Goal: Find specific page/section: Find specific page/section

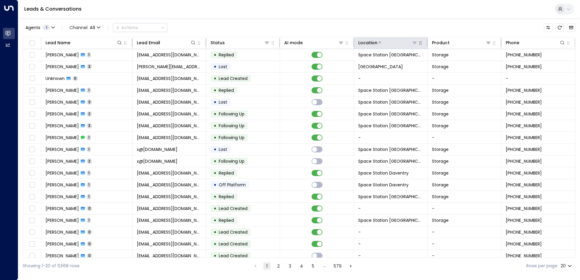
click at [413, 41] on icon at bounding box center [414, 42] width 5 height 5
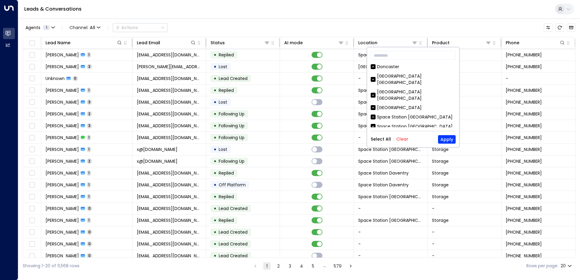
click at [403, 137] on button "Clear" at bounding box center [402, 139] width 12 height 5
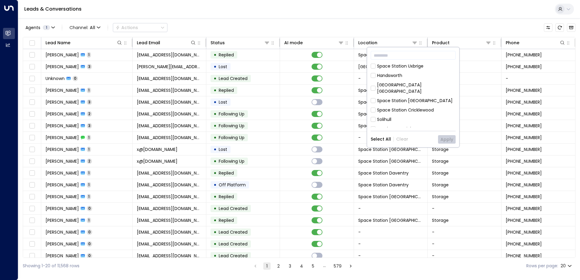
scroll to position [243, 0]
click at [411, 97] on div "Space Station [GEOGRAPHIC_DATA]" at bounding box center [415, 100] width 76 height 6
click at [443, 137] on button "Apply" at bounding box center [447, 139] width 18 height 8
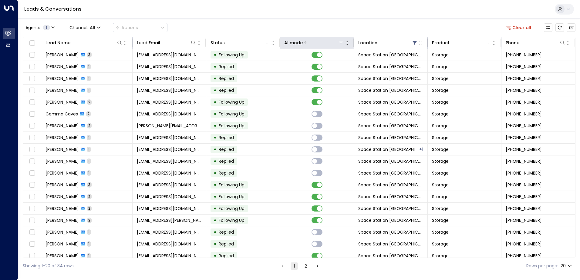
click at [291, 44] on div "AI mode" at bounding box center [293, 42] width 19 height 7
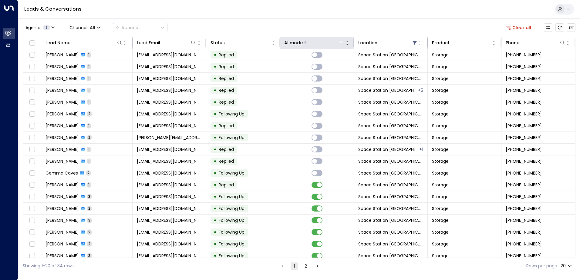
click at [291, 44] on div "AI mode" at bounding box center [293, 42] width 19 height 7
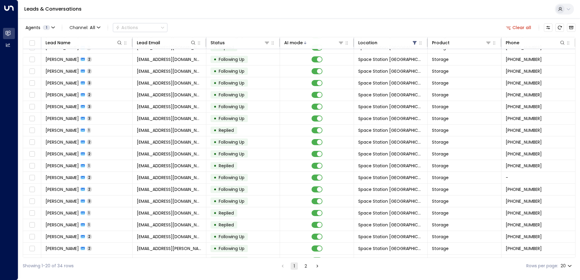
scroll to position [30, 0]
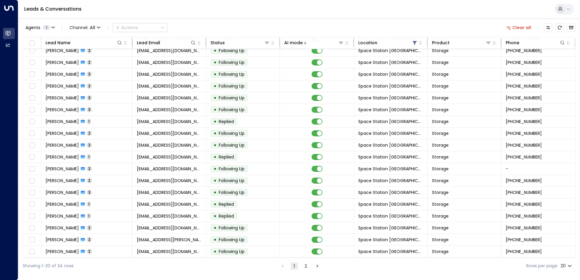
click at [310, 268] on ul "1 2" at bounding box center [300, 266] width 42 height 8
click at [306, 265] on button "2" at bounding box center [305, 266] width 7 height 7
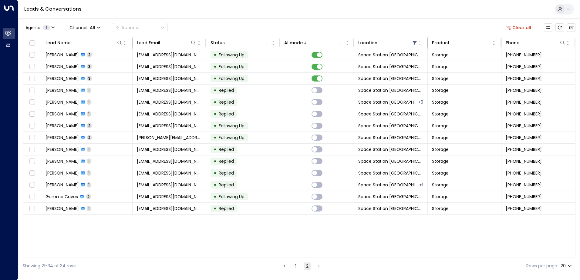
click at [299, 264] on li "1" at bounding box center [296, 266] width 8 height 8
click at [292, 265] on li "1" at bounding box center [296, 266] width 8 height 8
click at [294, 265] on button "1" at bounding box center [295, 266] width 7 height 7
